Goal: Information Seeking & Learning: Check status

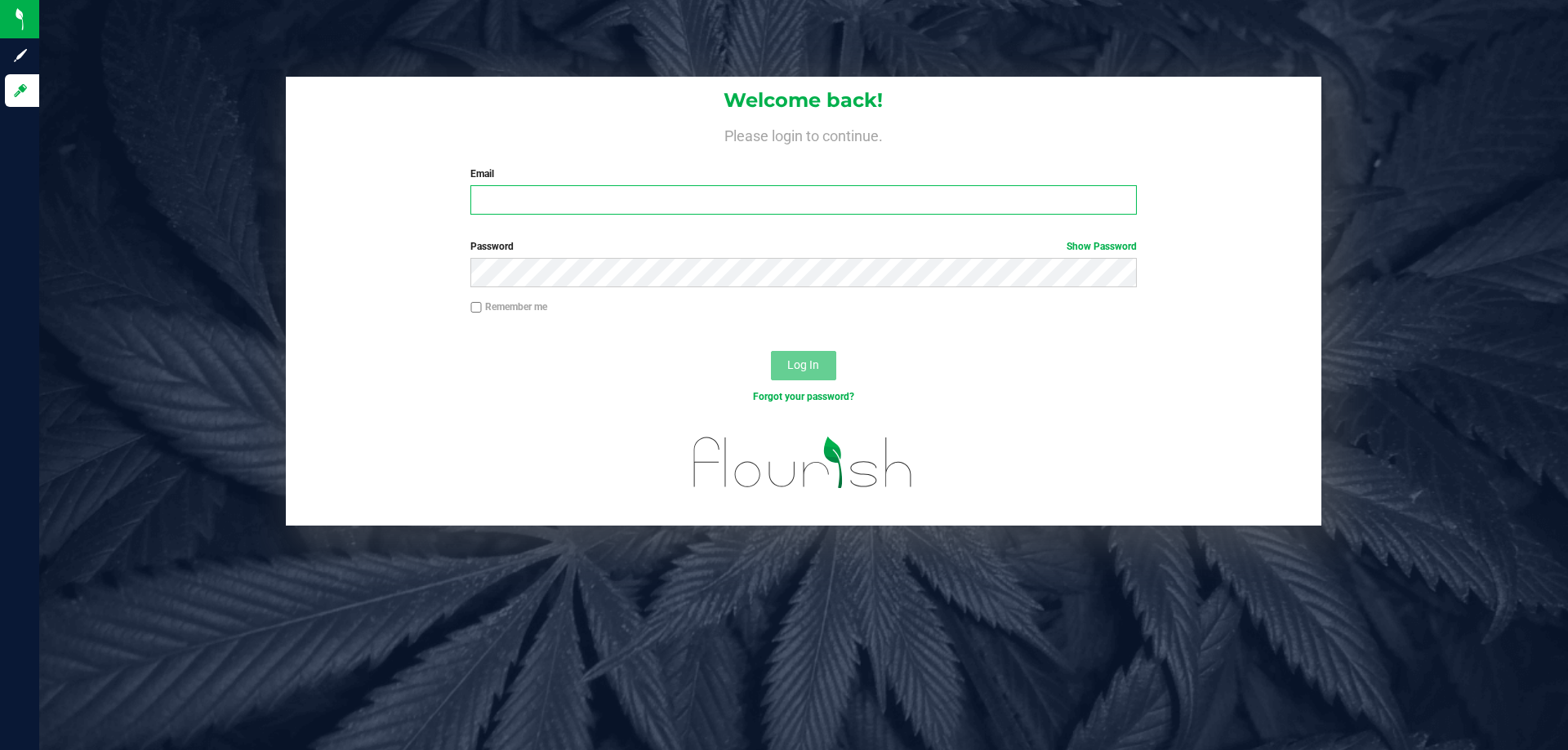
click at [547, 192] on input "Email" at bounding box center [802, 200] width 665 height 29
type input "[EMAIL_ADDRESS][DOMAIN_NAME]"
click at [771, 351] on button "Log In" at bounding box center [803, 366] width 65 height 29
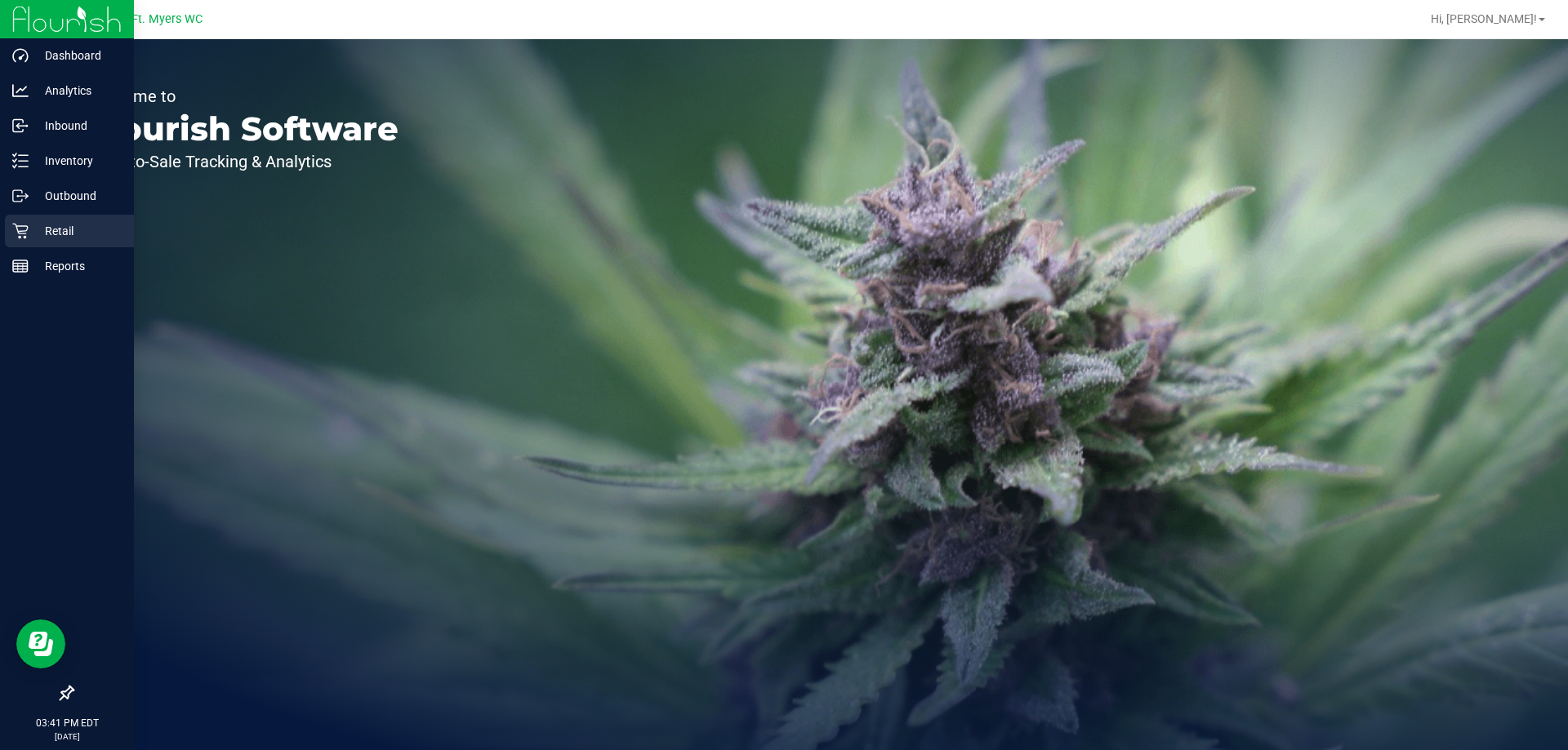
click at [68, 227] on p "Retail" at bounding box center [77, 231] width 98 height 20
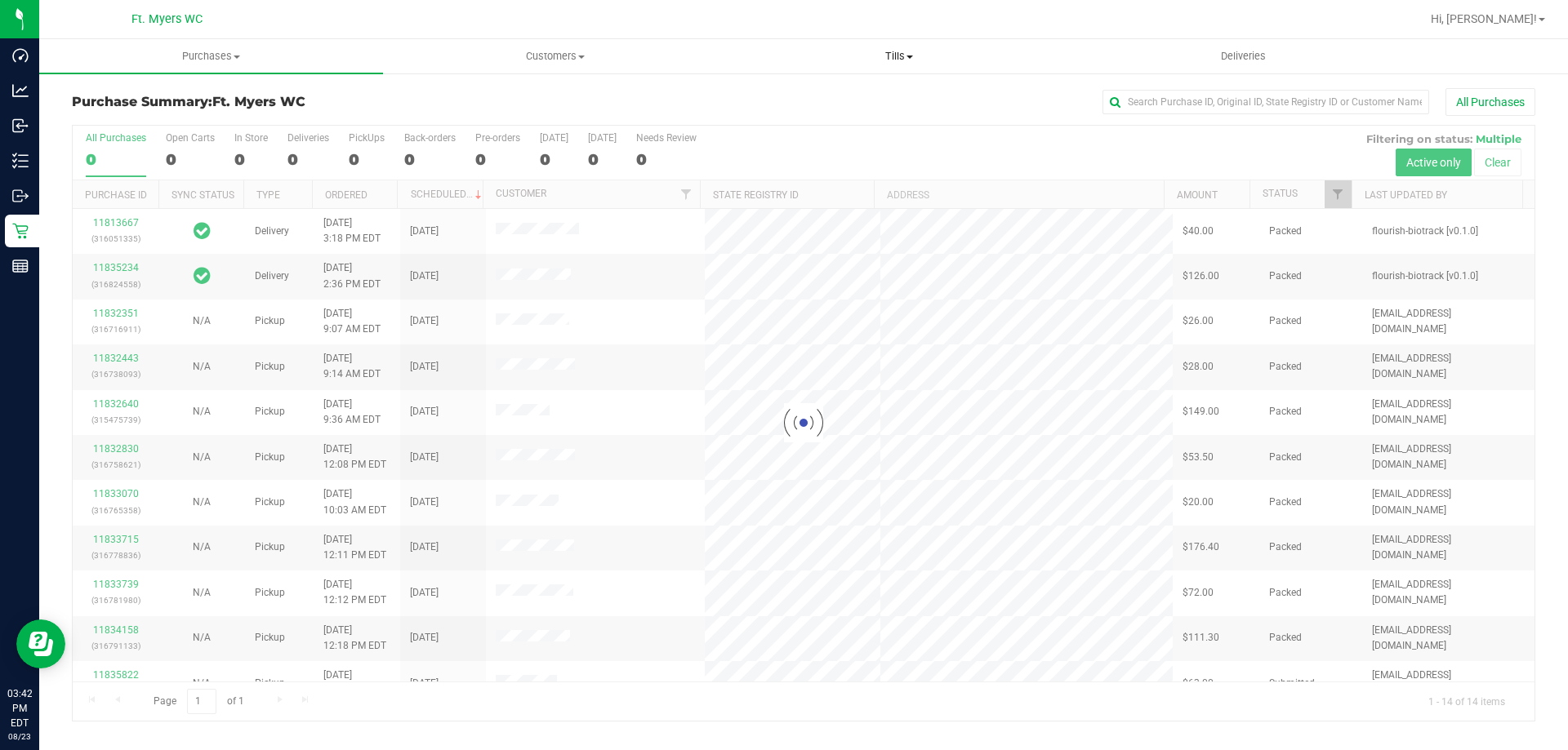
click at [898, 51] on span "Tills" at bounding box center [898, 55] width 343 height 15
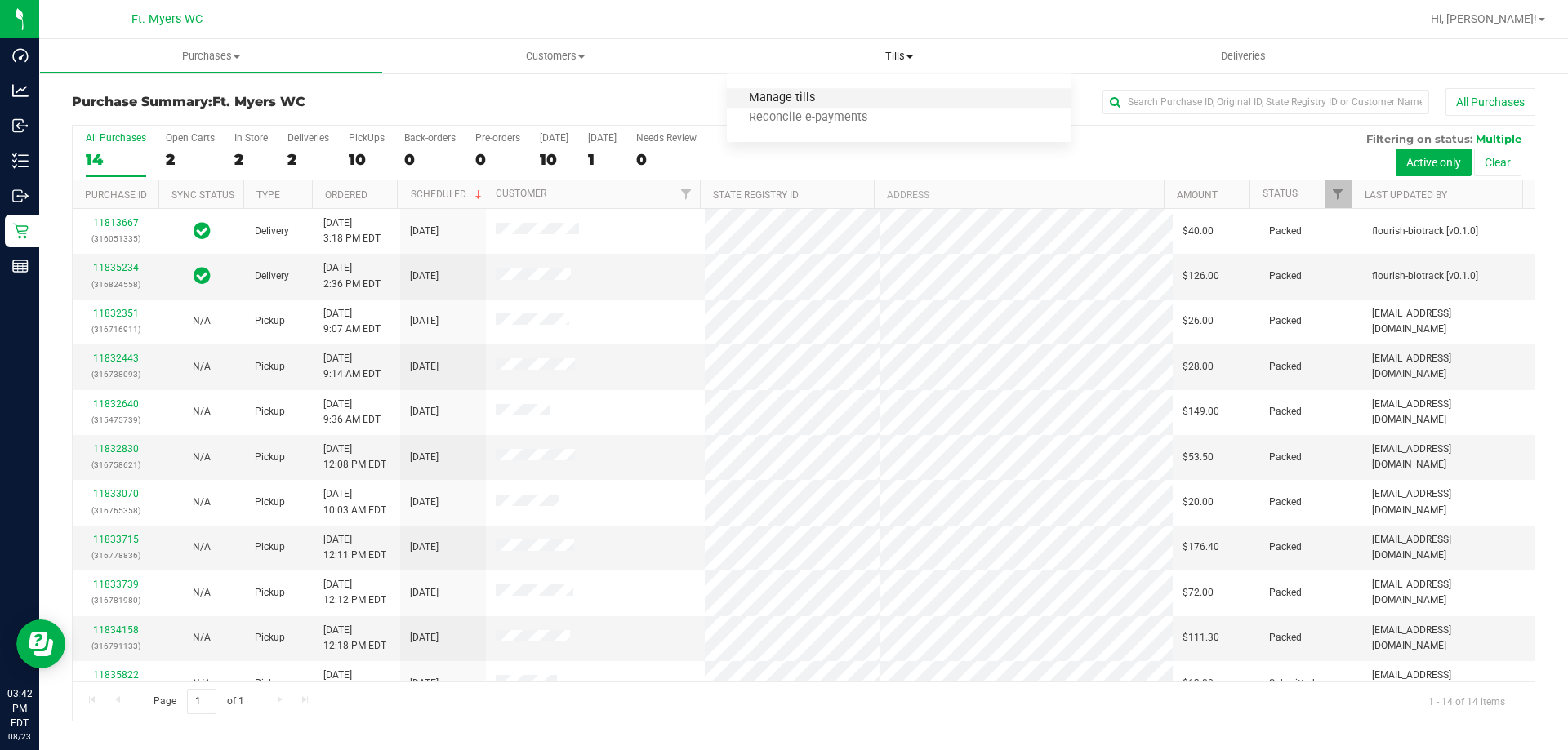
click at [793, 97] on span "Manage tills" at bounding box center [781, 98] width 110 height 14
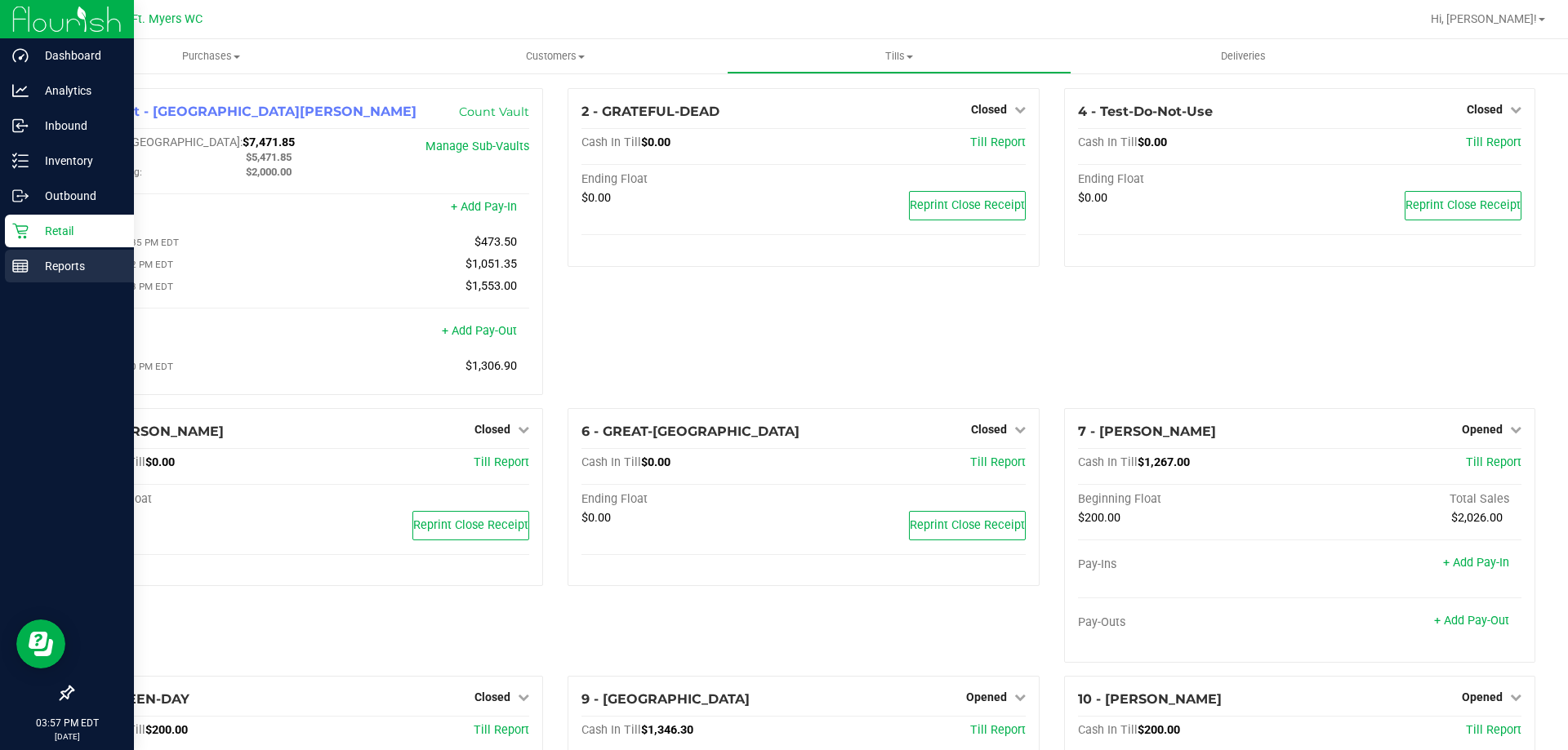
click at [30, 266] on p "Reports" at bounding box center [77, 266] width 98 height 20
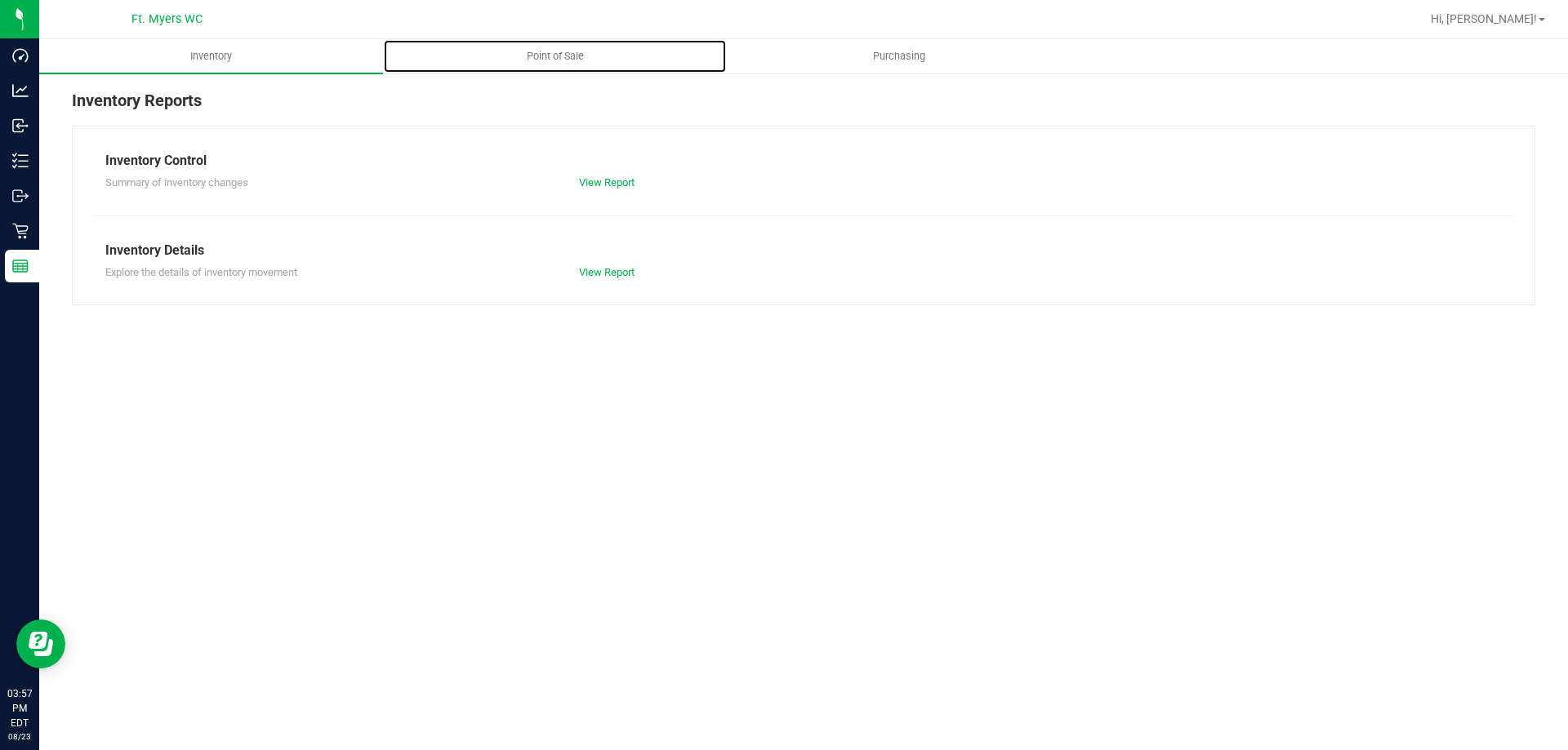
click at [594, 57] on span "Point of Sale" at bounding box center [555, 55] width 101 height 15
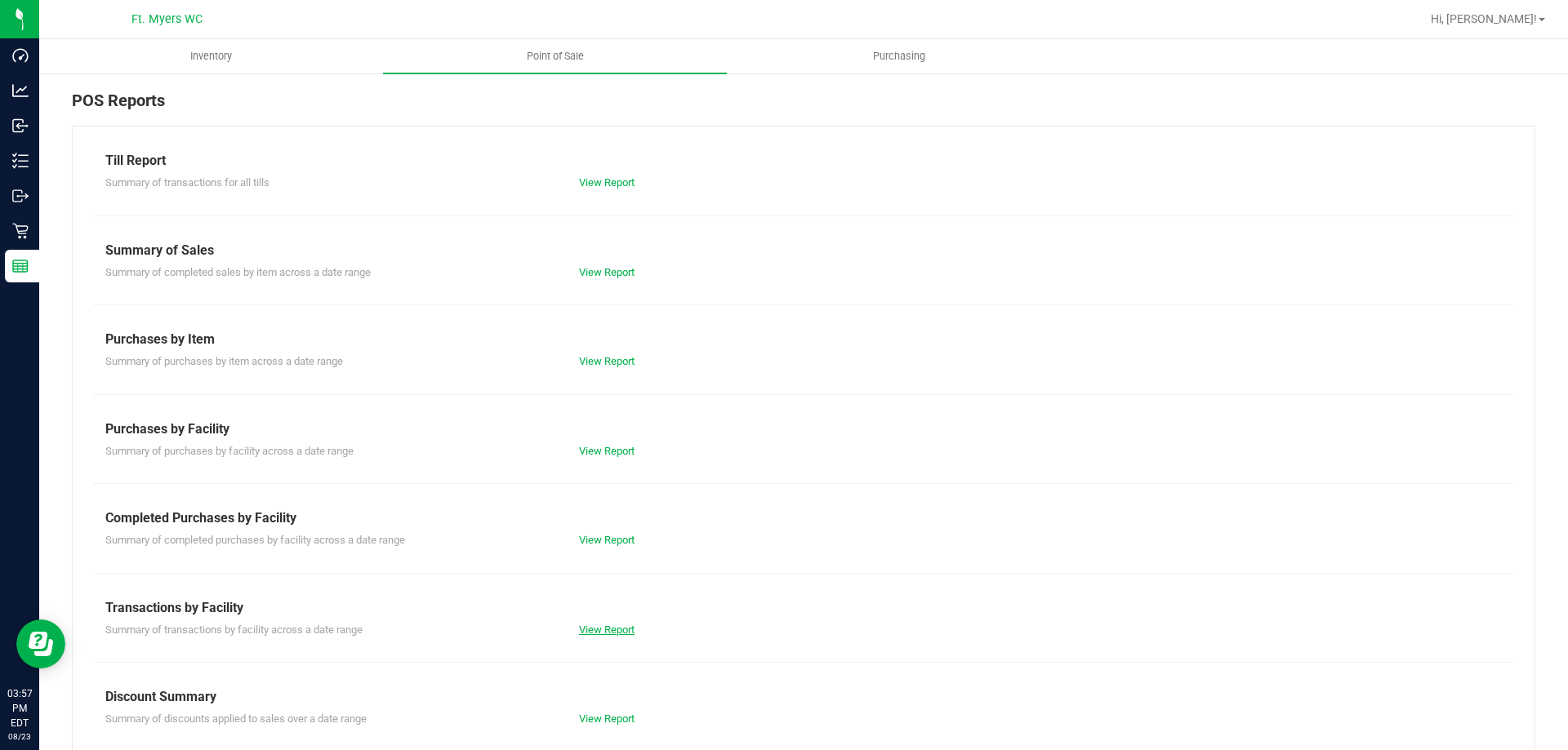
click at [599, 628] on link "View Report" at bounding box center [607, 629] width 56 height 12
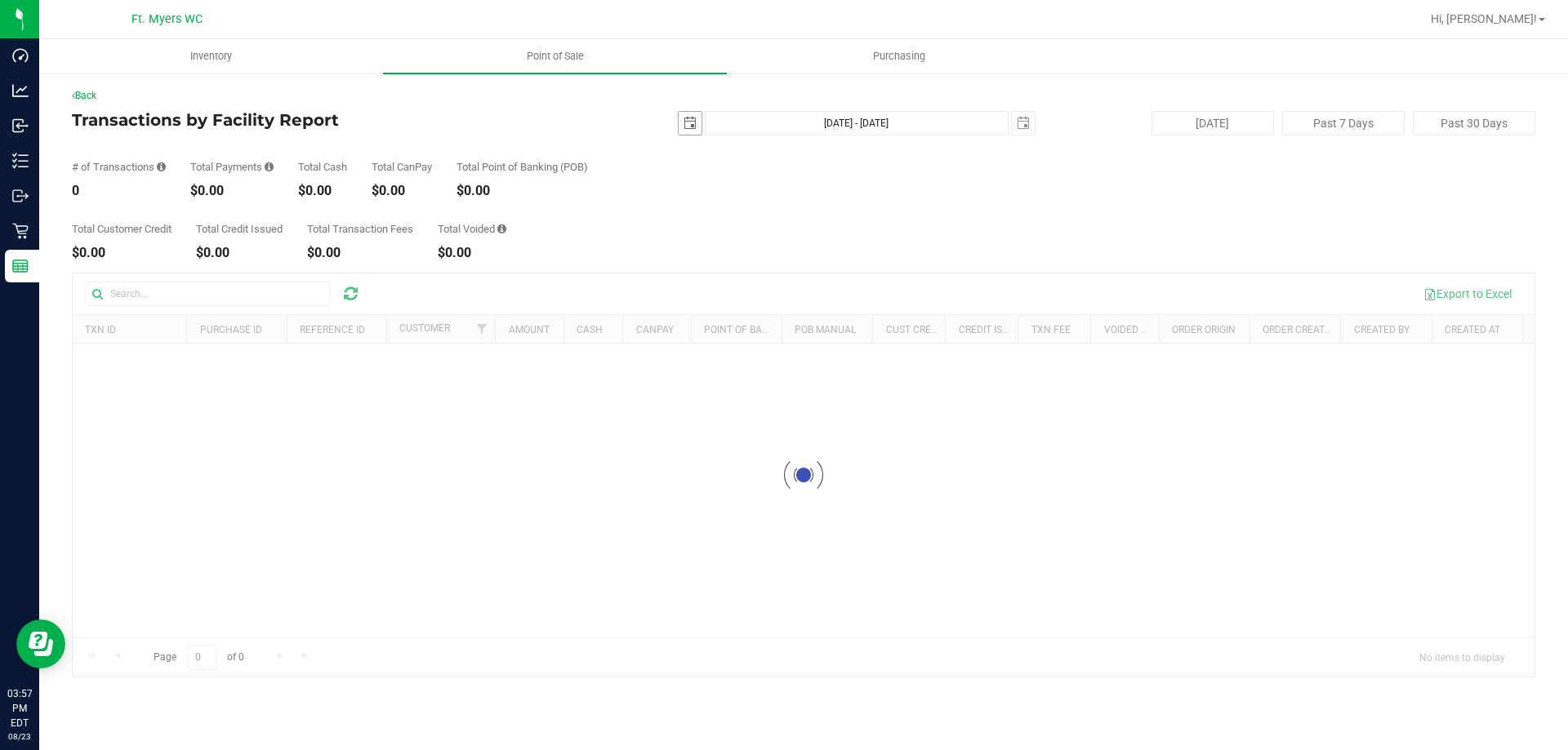
click at [698, 114] on span "select" at bounding box center [689, 123] width 23 height 23
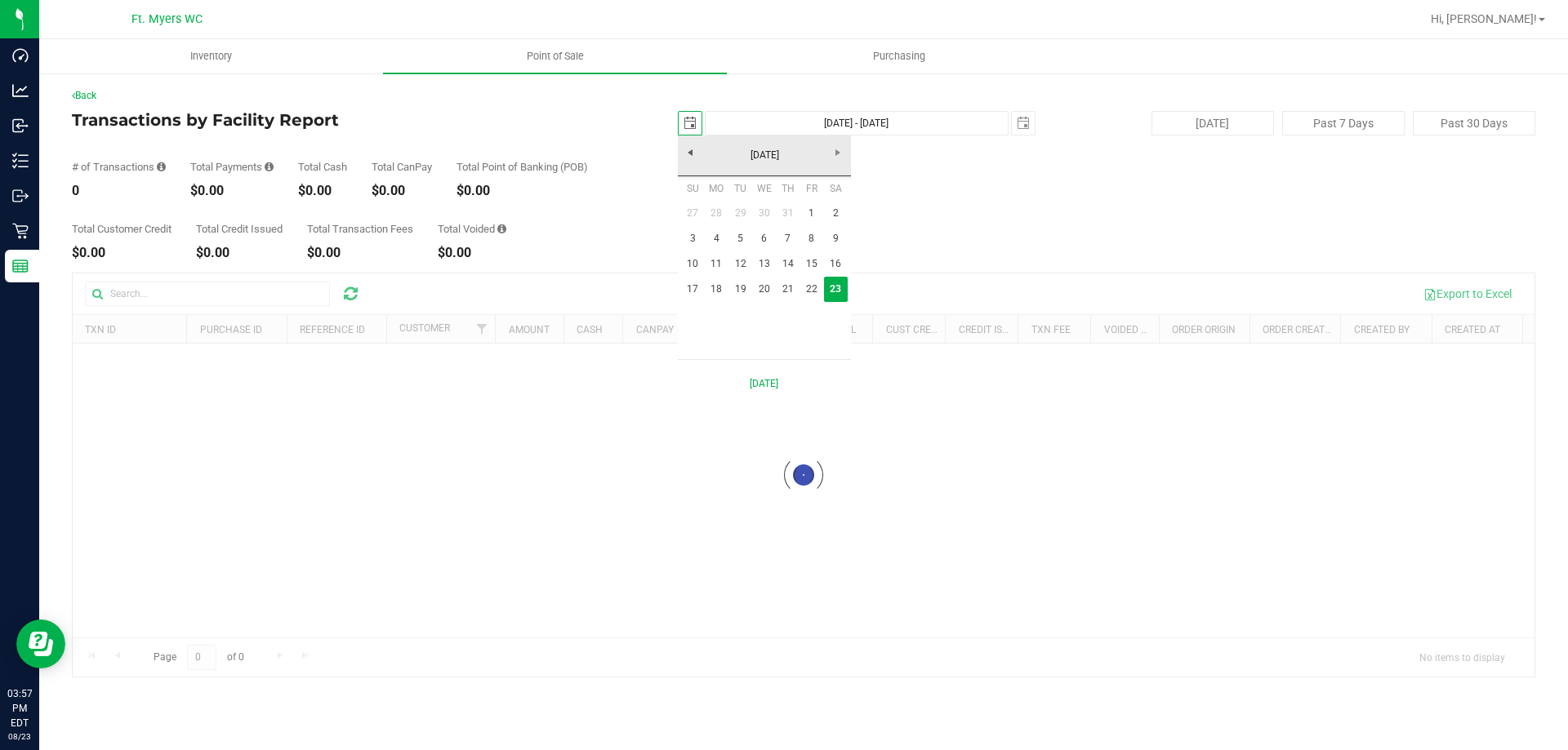
scroll to position [0, 41]
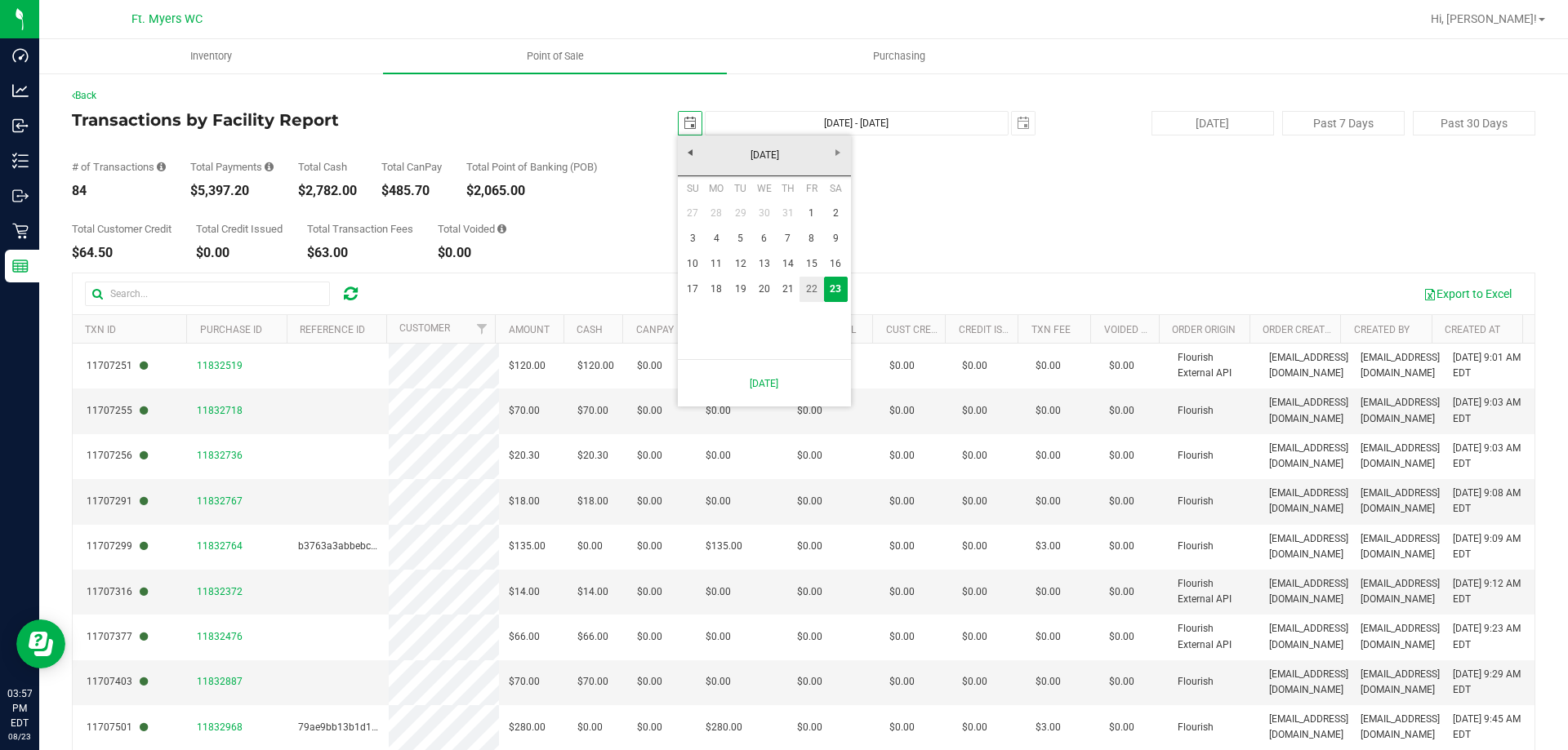
click at [807, 290] on link "22" at bounding box center [811, 289] width 23 height 25
type input "[DATE]"
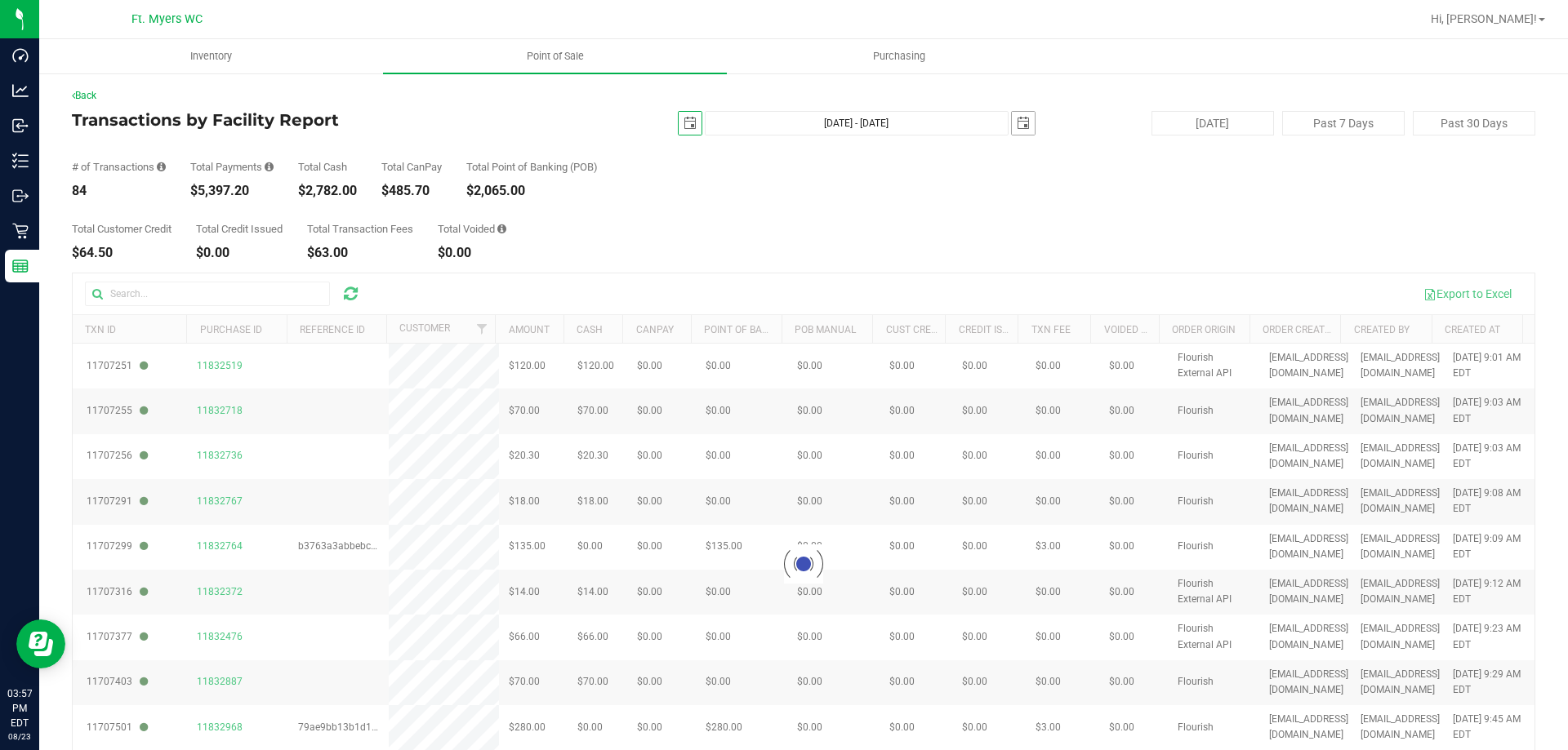
click at [1016, 125] on span "select" at bounding box center [1022, 123] width 13 height 13
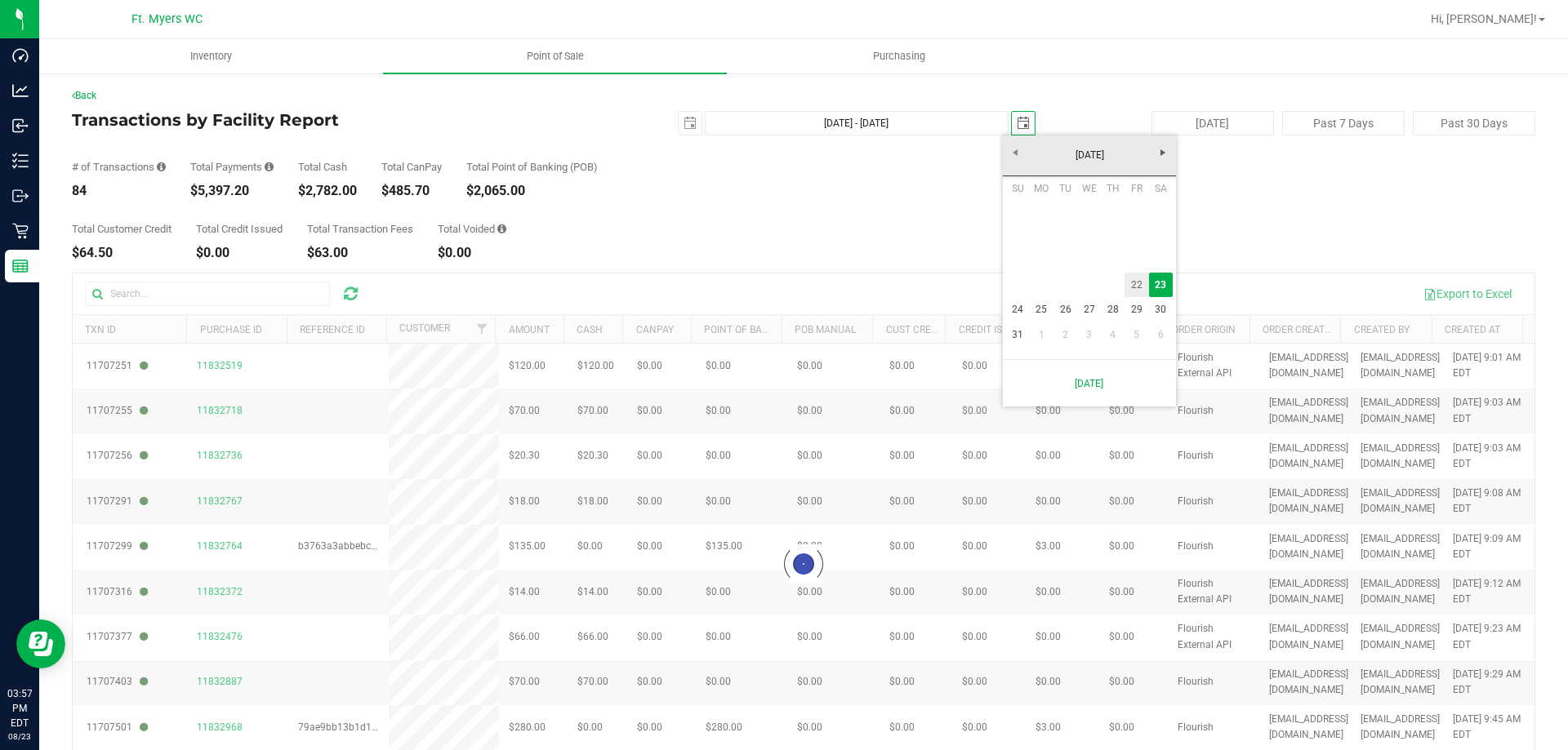
click at [1129, 290] on link "22" at bounding box center [1136, 284] width 23 height 25
type input "[DATE] - [DATE]"
type input "[DATE]"
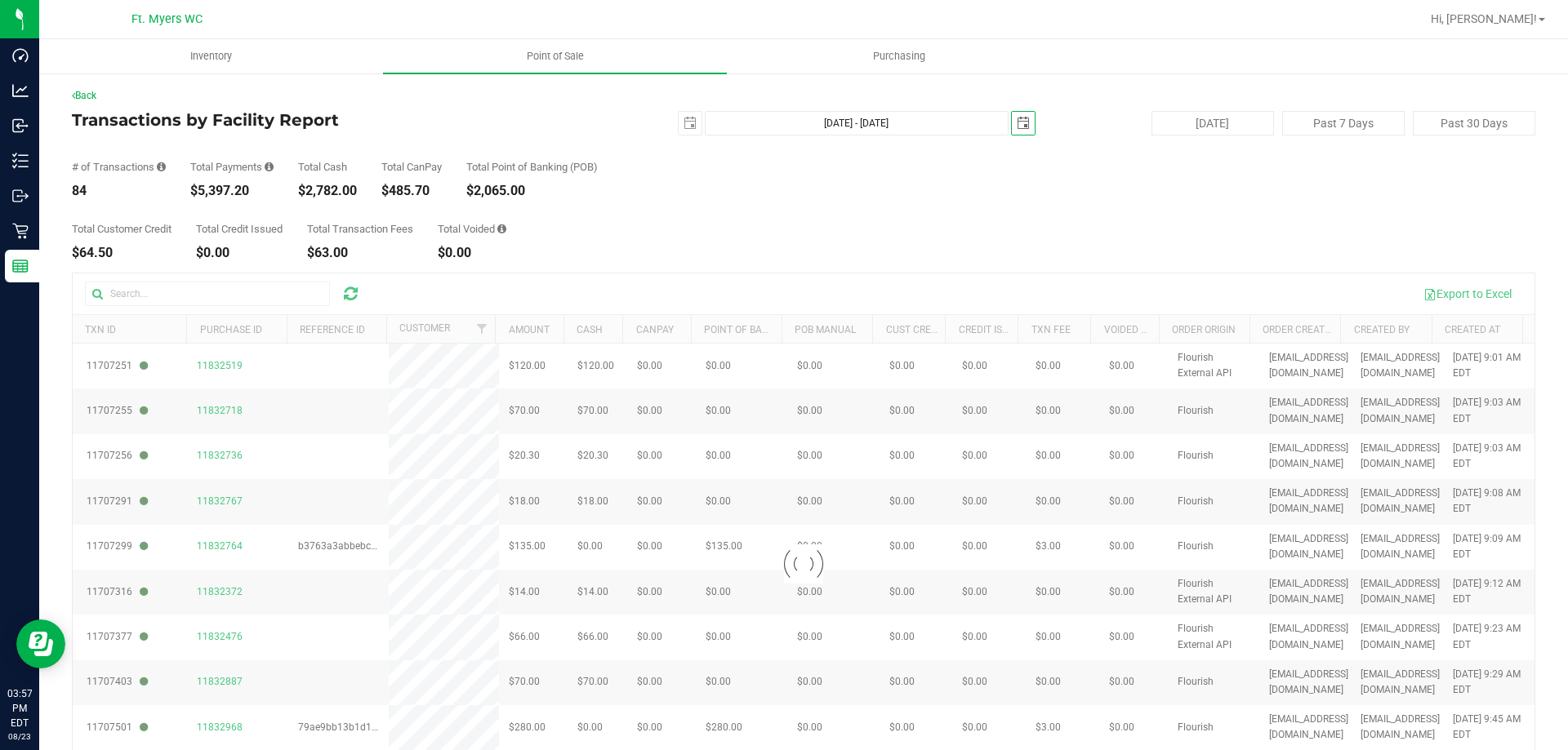
click at [987, 218] on div "Total Customer Credit $64.50 Total Credit Issued $0.00 Total Transaction Fees $…" at bounding box center [803, 229] width 1463 height 62
